Goal: Check status: Check status

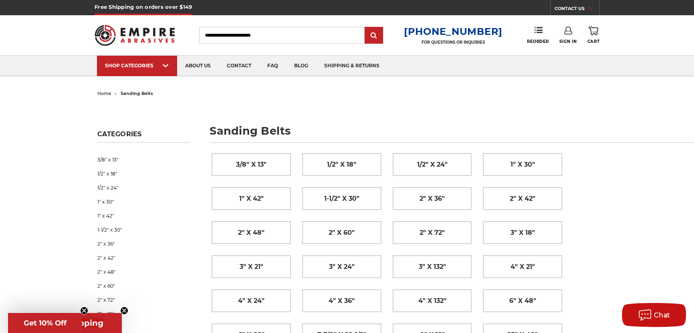
click at [564, 31] on icon at bounding box center [568, 30] width 8 height 8
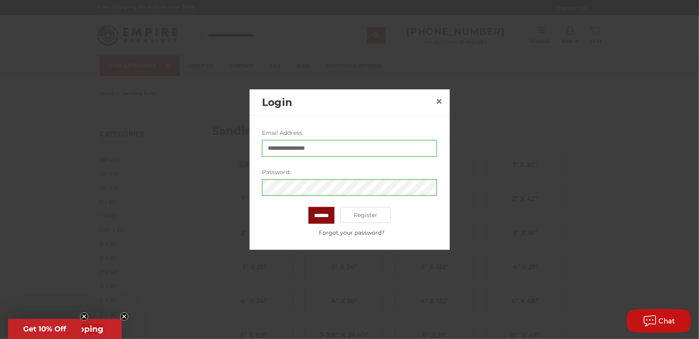
click at [319, 213] on input "*******" at bounding box center [322, 215] width 26 height 17
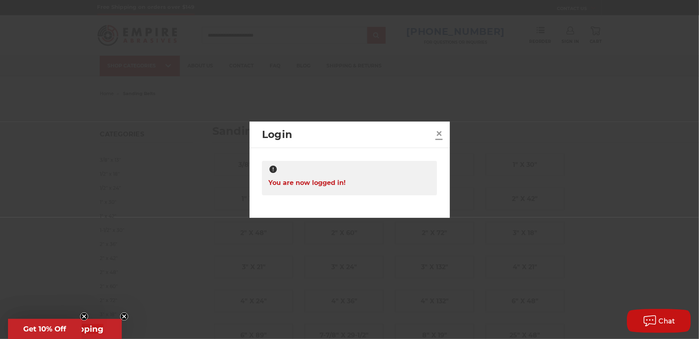
click at [437, 131] on span "×" at bounding box center [439, 133] width 7 height 16
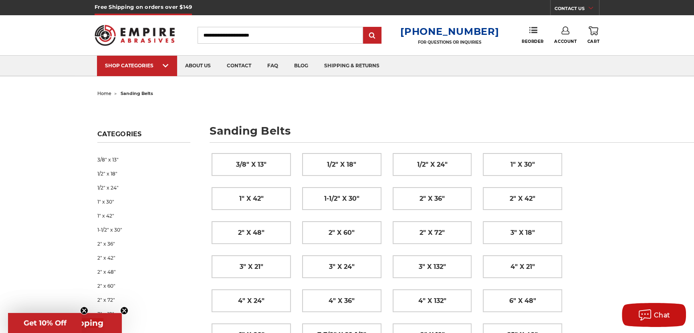
click at [561, 32] on icon at bounding box center [565, 30] width 8 height 8
click at [559, 52] on link "Account" at bounding box center [561, 51] width 57 height 15
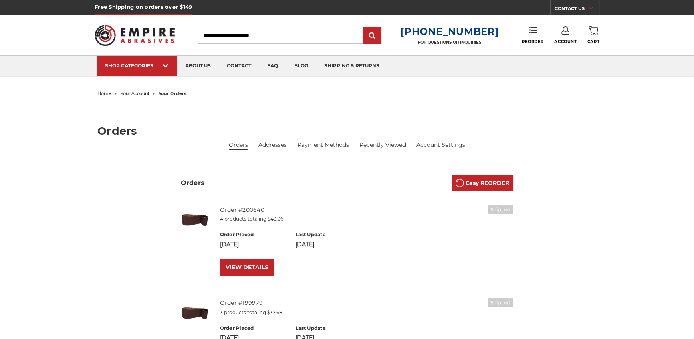
scroll to position [97, 0]
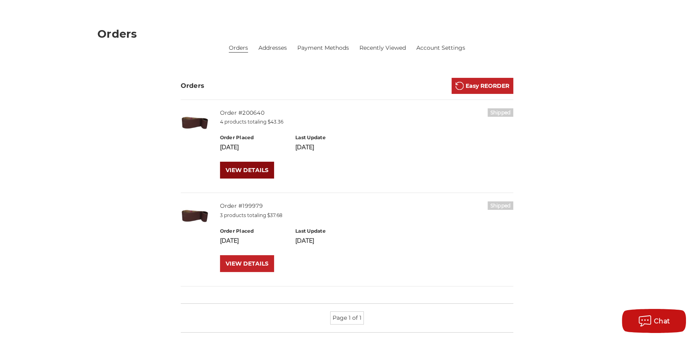
click at [251, 169] on link "VIEW DETAILS" at bounding box center [247, 170] width 54 height 17
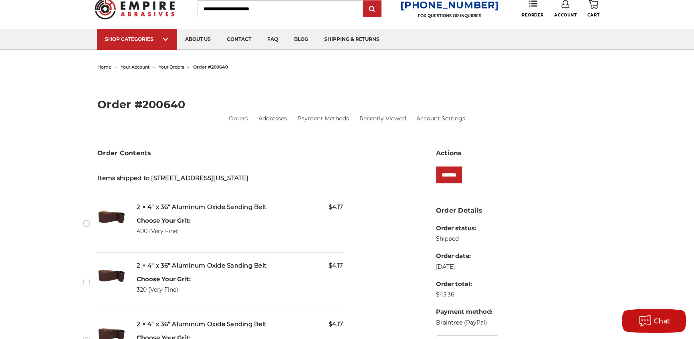
scroll to position [97, 0]
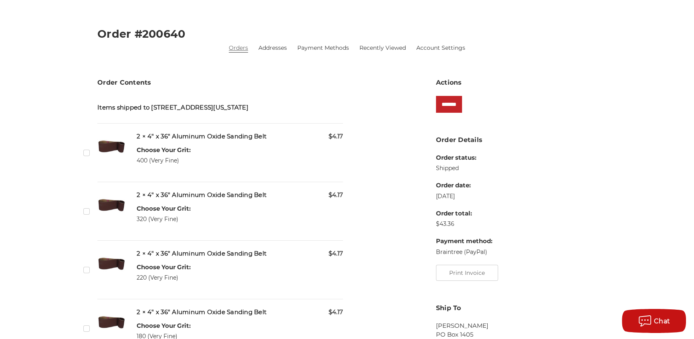
click at [241, 48] on link "Orders" at bounding box center [238, 48] width 19 height 8
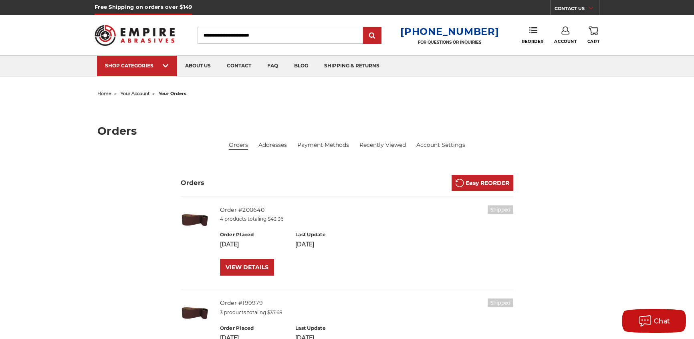
click at [561, 29] on icon at bounding box center [565, 30] width 8 height 8
click at [556, 63] on link "Sign Out" at bounding box center [561, 68] width 57 height 16
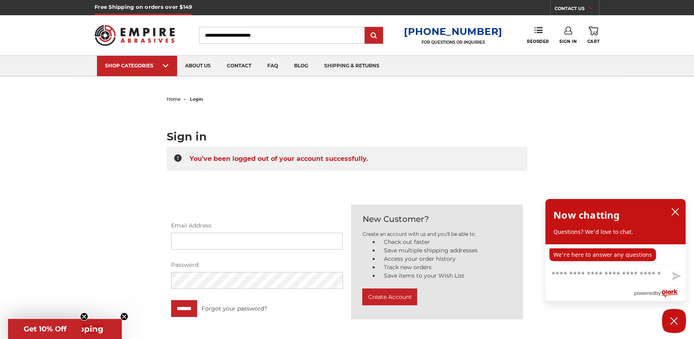
type input "**********"
click at [564, 31] on use at bounding box center [568, 30] width 8 height 8
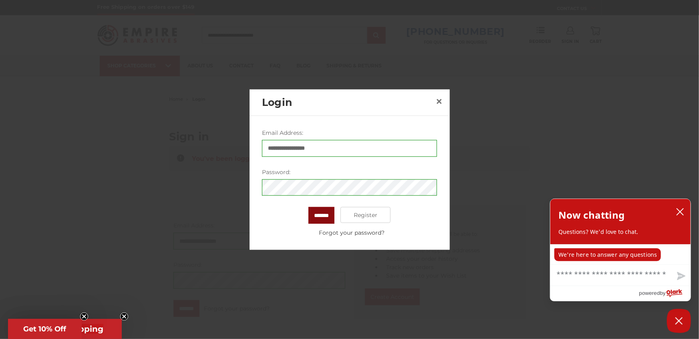
click at [324, 216] on input "*******" at bounding box center [322, 215] width 26 height 17
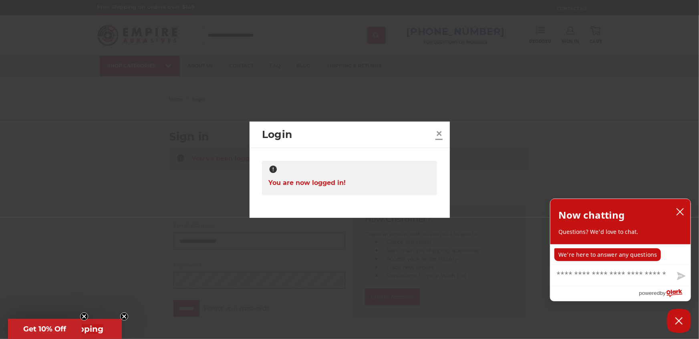
click at [440, 132] on span "×" at bounding box center [439, 133] width 7 height 16
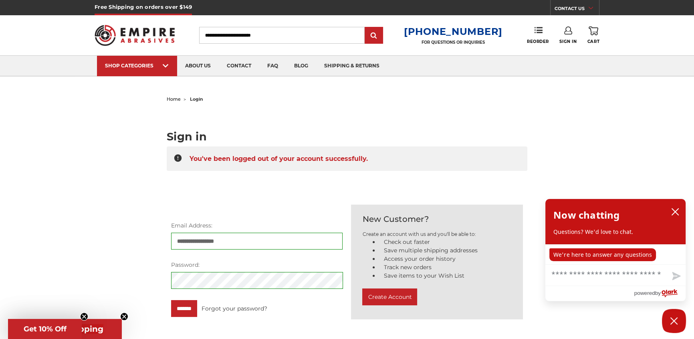
click at [564, 31] on icon at bounding box center [568, 30] width 8 height 8
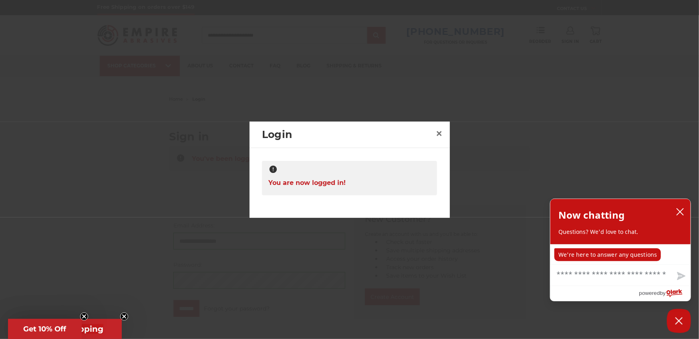
drag, startPoint x: 495, startPoint y: 79, endPoint x: 500, endPoint y: 80, distance: 5.0
click at [497, 79] on div at bounding box center [349, 169] width 699 height 339
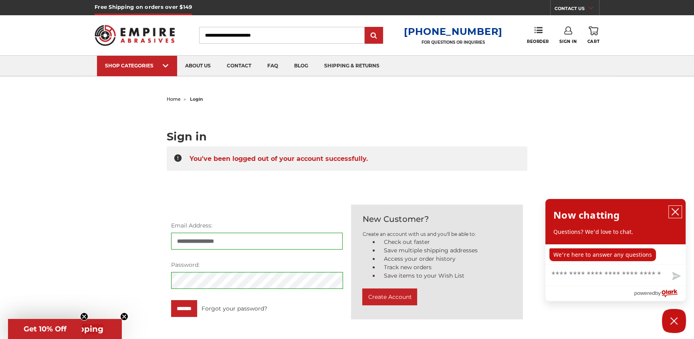
click at [673, 209] on button "close chatbox" at bounding box center [675, 212] width 13 height 12
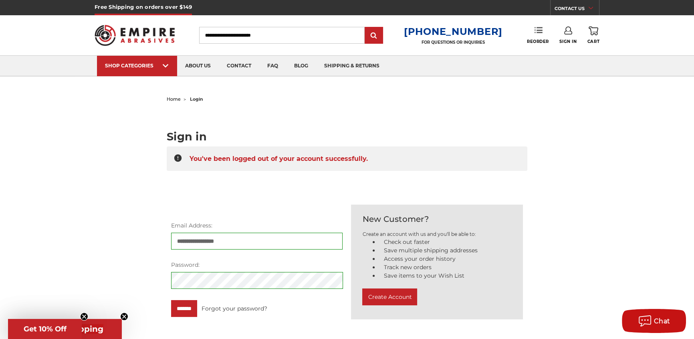
click at [527, 36] on link "Reorder" at bounding box center [538, 34] width 22 height 17
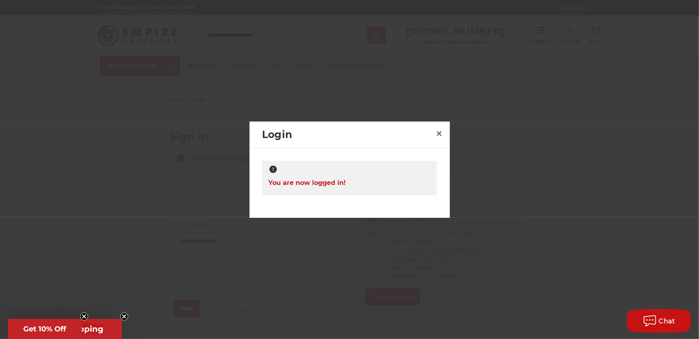
click at [535, 73] on div at bounding box center [349, 169] width 699 height 339
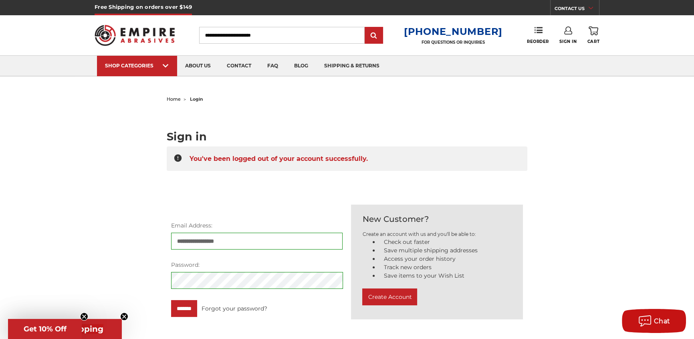
click at [381, 113] on div "**********" at bounding box center [347, 210] width 361 height 234
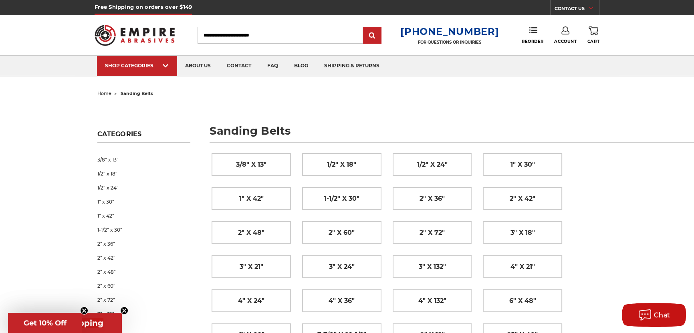
click at [561, 31] on use at bounding box center [565, 30] width 8 height 8
drag, startPoint x: 472, startPoint y: 111, endPoint x: 467, endPoint y: 110, distance: 5.5
click at [561, 32] on icon at bounding box center [565, 30] width 8 height 8
click at [555, 49] on link "Account" at bounding box center [561, 51] width 57 height 15
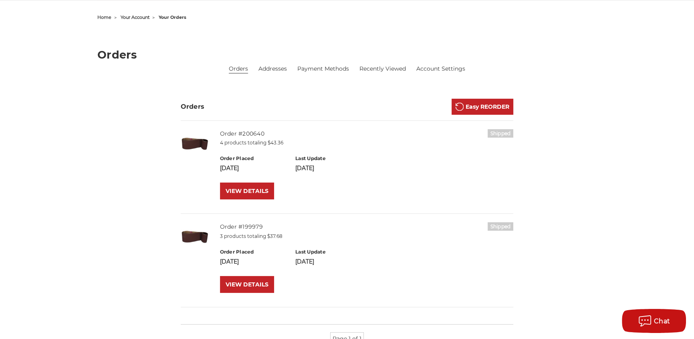
scroll to position [97, 0]
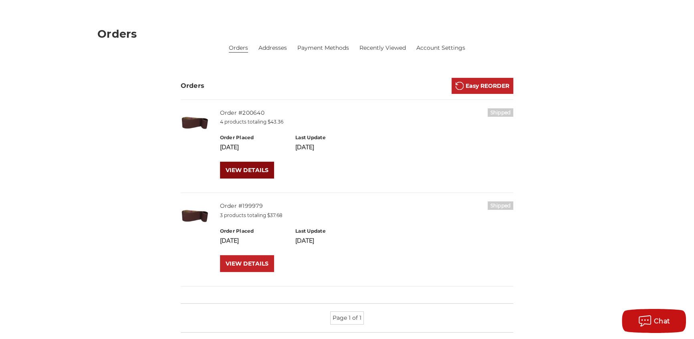
click at [250, 167] on link "VIEW DETAILS" at bounding box center [247, 170] width 54 height 17
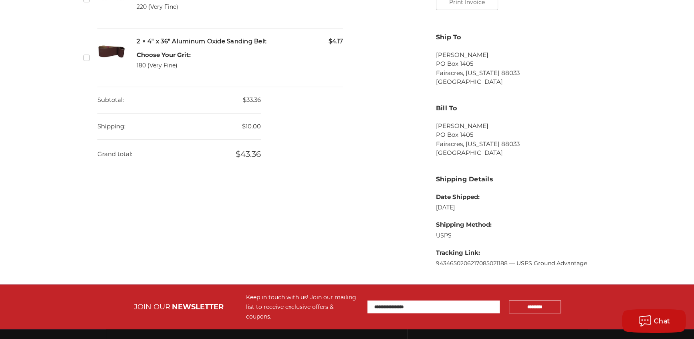
scroll to position [389, 0]
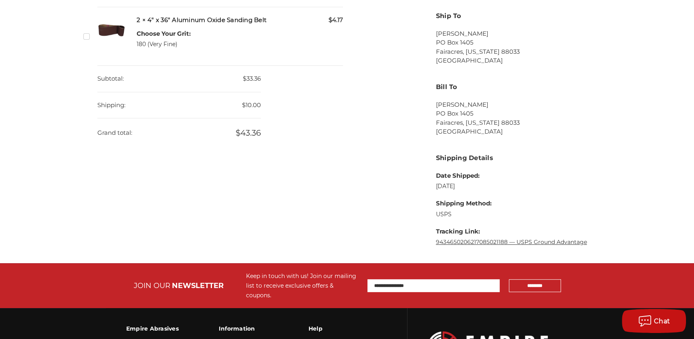
click at [489, 240] on link "9434650206217085021188 — USPS Ground Advantage" at bounding box center [511, 241] width 151 height 7
